Goal: Task Accomplishment & Management: Complete application form

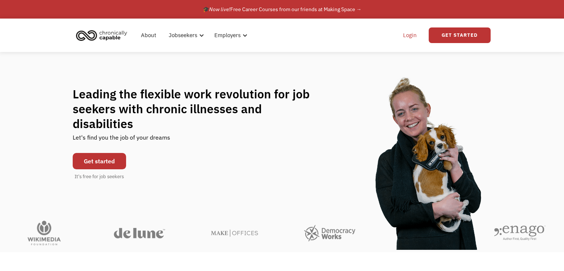
click at [413, 35] on link "Login" at bounding box center [410, 35] width 23 height 24
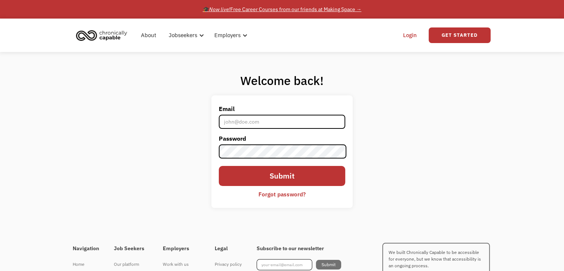
type input "[EMAIL_ADDRESS][DOMAIN_NAME]"
click at [346, 11] on div "🎓 Now live! Free Career Courses from our friends at Making Space →" at bounding box center [282, 9] width 159 height 9
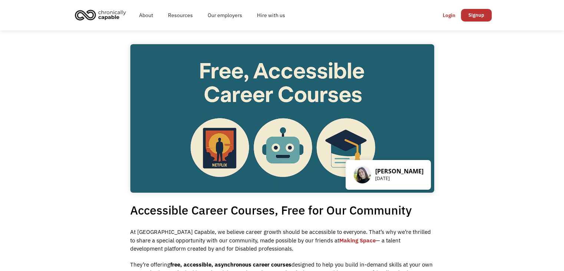
drag, startPoint x: 564, startPoint y: 57, endPoint x: 563, endPoint y: 130, distance: 73.1
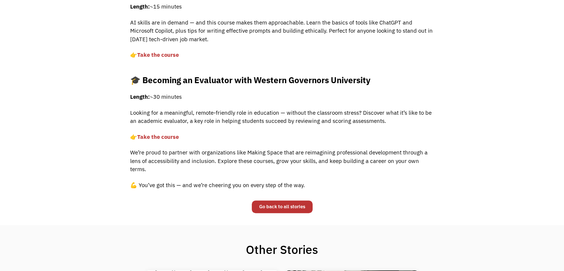
scroll to position [423, 0]
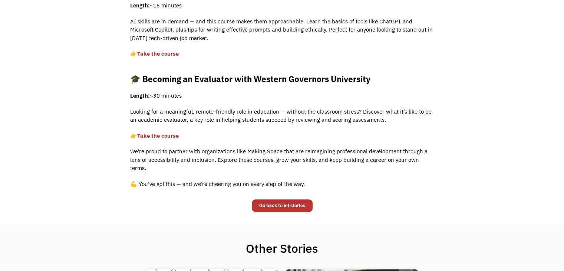
drag, startPoint x: 560, startPoint y: 153, endPoint x: 561, endPoint y: 130, distance: 23.0
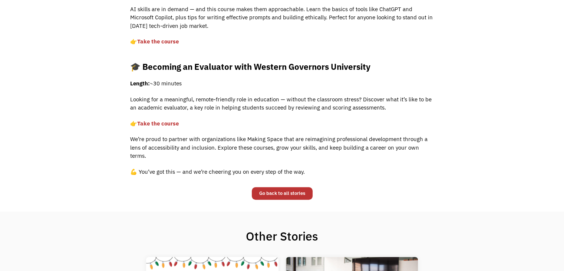
scroll to position [445, 0]
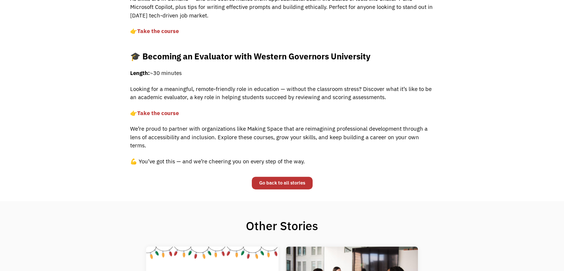
click at [171, 115] on link "Take the course" at bounding box center [158, 112] width 42 height 7
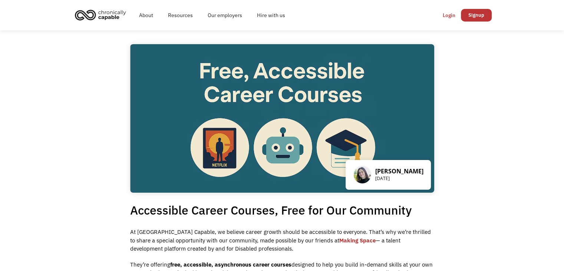
click at [449, 18] on div "Login" at bounding box center [449, 15] width 13 height 9
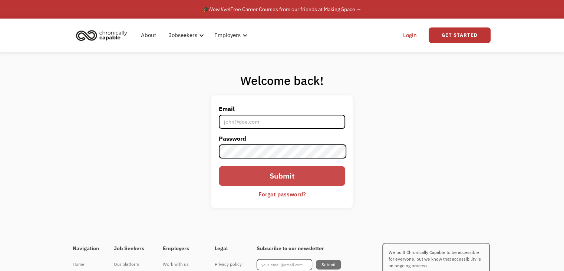
type input "jeanne2911@outlook.com"
click at [298, 176] on input "Submit" at bounding box center [282, 176] width 126 height 20
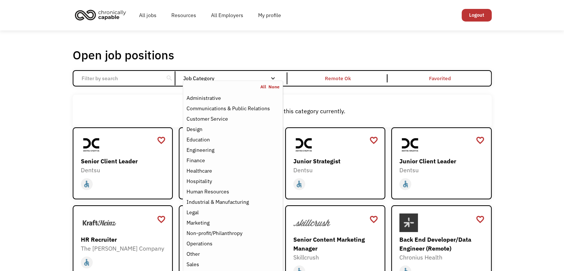
click at [273, 78] on div "Email Form" at bounding box center [273, 78] width 5 height 5
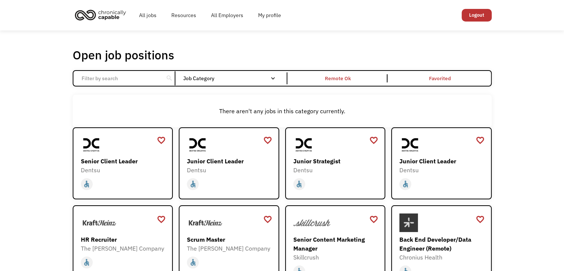
click at [273, 78] on div "Email Form" at bounding box center [273, 78] width 5 height 5
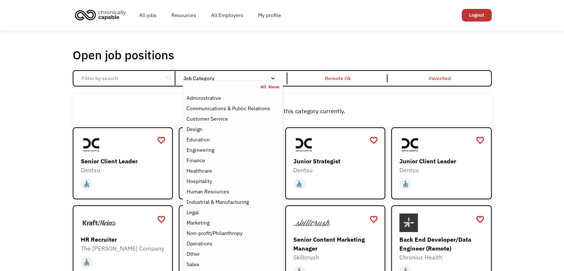
click at [273, 78] on div "Email Form" at bounding box center [273, 78] width 5 height 5
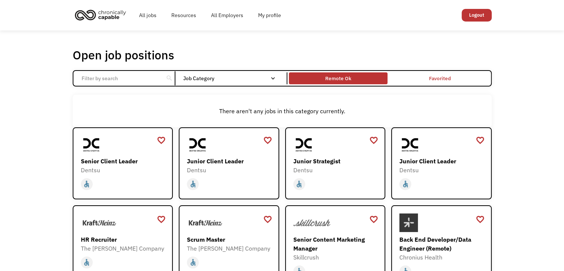
click at [345, 82] on div "Remote Ok" at bounding box center [338, 78] width 26 height 9
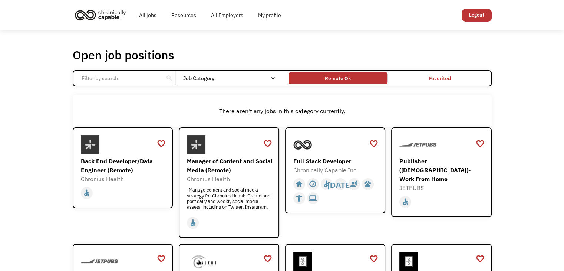
click at [148, 79] on input "Email Form" at bounding box center [118, 78] width 83 height 14
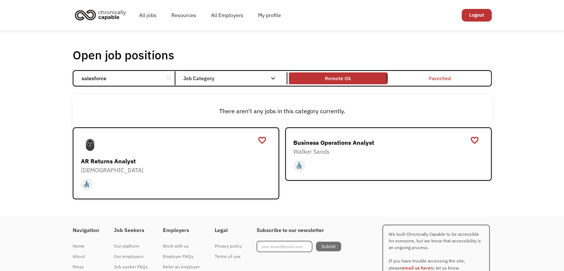
click input "Email Form" at bounding box center [0, 0] width 0 height 0
click at [317, 140] on div "Business Operations Analyst" at bounding box center [390, 142] width 192 height 9
click at [140, 79] on input "salesforce" at bounding box center [118, 78] width 83 height 14
type input "s"
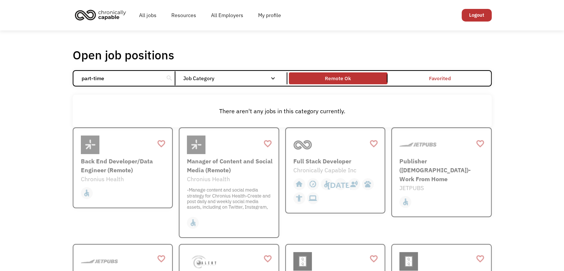
type input "part-time"
click input "Email Form" at bounding box center [0, 0] width 0 height 0
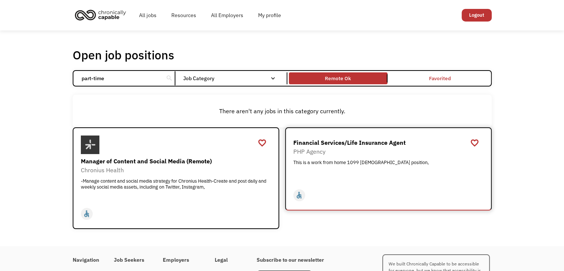
click at [364, 140] on div "Financial Services/Life Insurance Agent" at bounding box center [390, 142] width 192 height 9
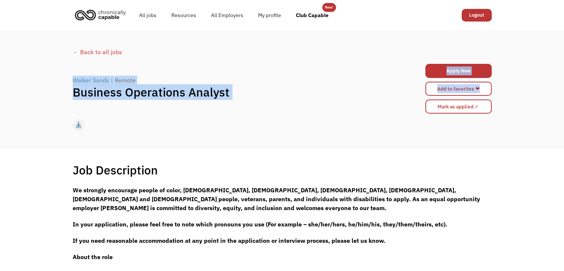
drag, startPoint x: 561, startPoint y: 49, endPoint x: 562, endPoint y: 83, distance: 34.1
click at [562, 83] on div "← Back to all jobs Walker Sands | Remote Business Operations Analyst Apply Now …" at bounding box center [282, 89] width 564 height 118
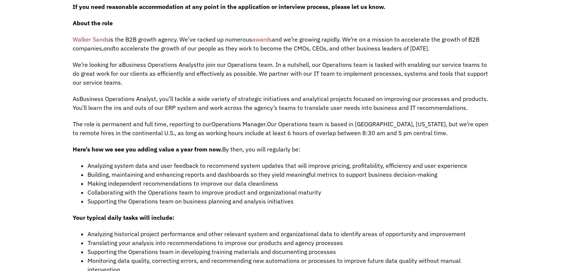
scroll to position [236, 0]
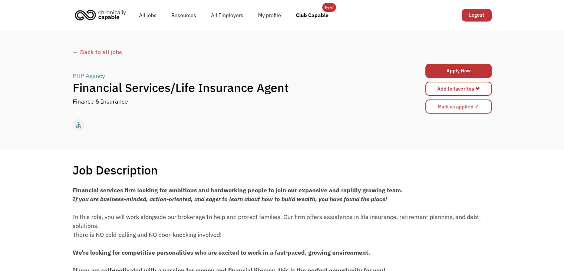
click at [478, 123] on div "home slow_motion_video accessible [DATE] not_interested supervisor_account reco…" at bounding box center [282, 125] width 419 height 14
click at [522, 108] on div "← Back to all jobs PHP Agency | Financial Services/Life Insurance Agent Finance…" at bounding box center [282, 89] width 564 height 118
drag, startPoint x: 562, startPoint y: 65, endPoint x: 567, endPoint y: 105, distance: 40.0
click at [564, 105] on html "Congrats! You applied 60c5327ac91fe80004503b07 [EMAIL_ADDRESS][DOMAIN_NAME] [PE…" at bounding box center [282, 135] width 564 height 271
